Goal: Navigation & Orientation: Find specific page/section

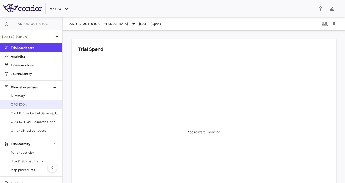
click at [37, 104] on span "CRO ICON" at bounding box center [34, 104] width 47 height 5
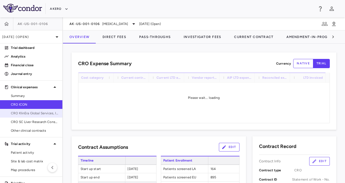
click at [31, 112] on span "CRO KlinEra Global Services, Inc" at bounding box center [34, 113] width 47 height 5
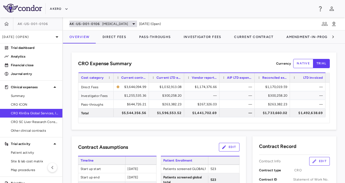
click at [113, 24] on span "[MEDICAL_DATA]" at bounding box center [115, 23] width 26 height 5
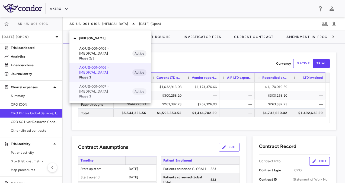
click at [100, 92] on p "AK-US-001-0107 • [MEDICAL_DATA]" at bounding box center [105, 89] width 53 height 10
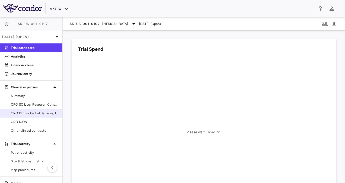
click at [32, 115] on span "CRO KlinEra Global Services, Inc." at bounding box center [34, 113] width 47 height 5
